Goal: Register for event/course

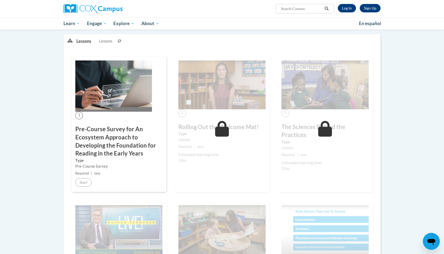
scroll to position [85, 0]
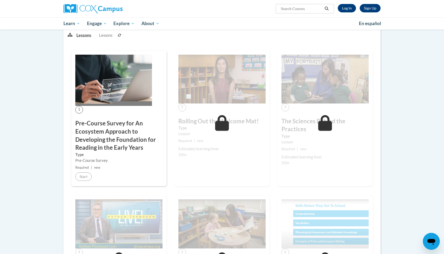
click at [121, 130] on h3 "Pre-Course Survey for An Ecosystem Approach to Developing the Foundation for Re…" at bounding box center [118, 136] width 87 height 33
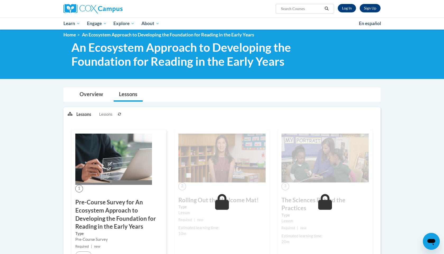
scroll to position [0, 0]
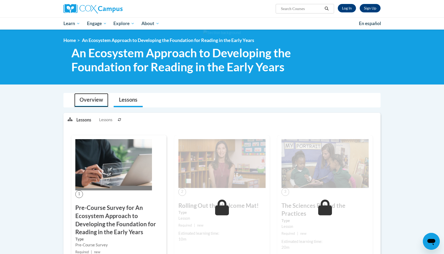
click at [94, 101] on link "Overview" at bounding box center [91, 100] width 34 height 14
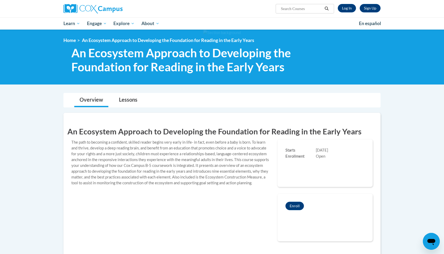
click at [287, 139] on div "An Ecosystem Approach to Developing the Foundation for Reading in the Early Yea…" at bounding box center [222, 185] width 310 height 128
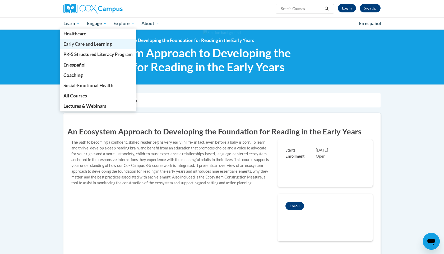
click at [74, 42] on span "Early Care and Learning" at bounding box center [87, 44] width 48 height 6
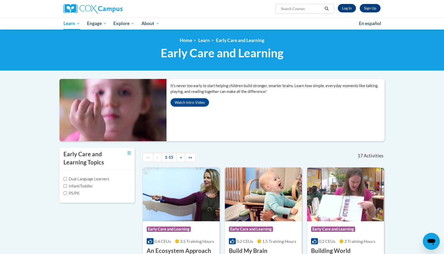
click at [214, 162] on div "«« « 1-15 » »»" at bounding box center [191, 158] width 104 height 20
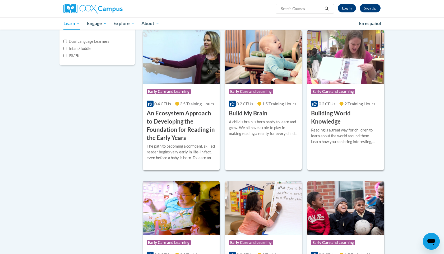
scroll to position [148, 0]
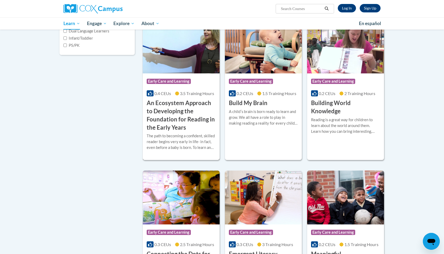
click at [191, 139] on div "The path to becoming a confident, skilled reader begins very early in life- in …" at bounding box center [181, 141] width 69 height 17
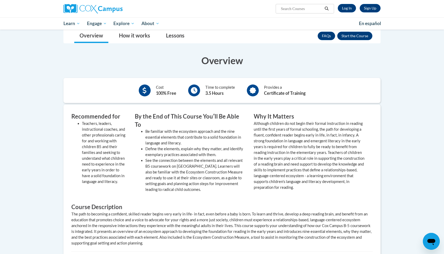
scroll to position [148, 0]
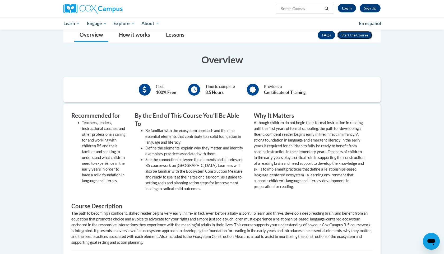
click at [365, 37] on button "Enroll" at bounding box center [355, 35] width 35 height 8
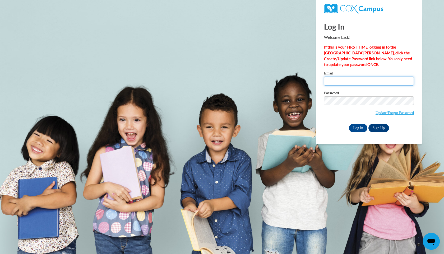
click at [334, 83] on input "Email" at bounding box center [369, 81] width 90 height 9
type input "[EMAIL_ADDRESS][DOMAIN_NAME]"
click at [353, 128] on input "Log In" at bounding box center [358, 128] width 19 height 8
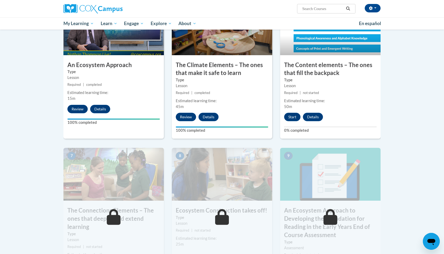
scroll to position [296, 0]
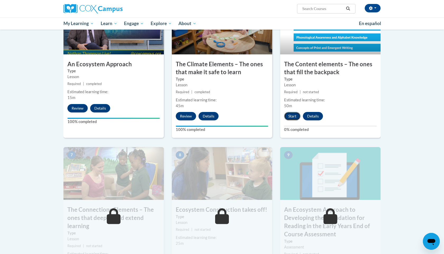
click at [294, 118] on button "Start" at bounding box center [292, 116] width 16 height 8
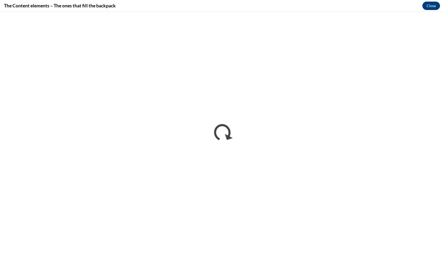
scroll to position [0, 0]
